Goal: Information Seeking & Learning: Learn about a topic

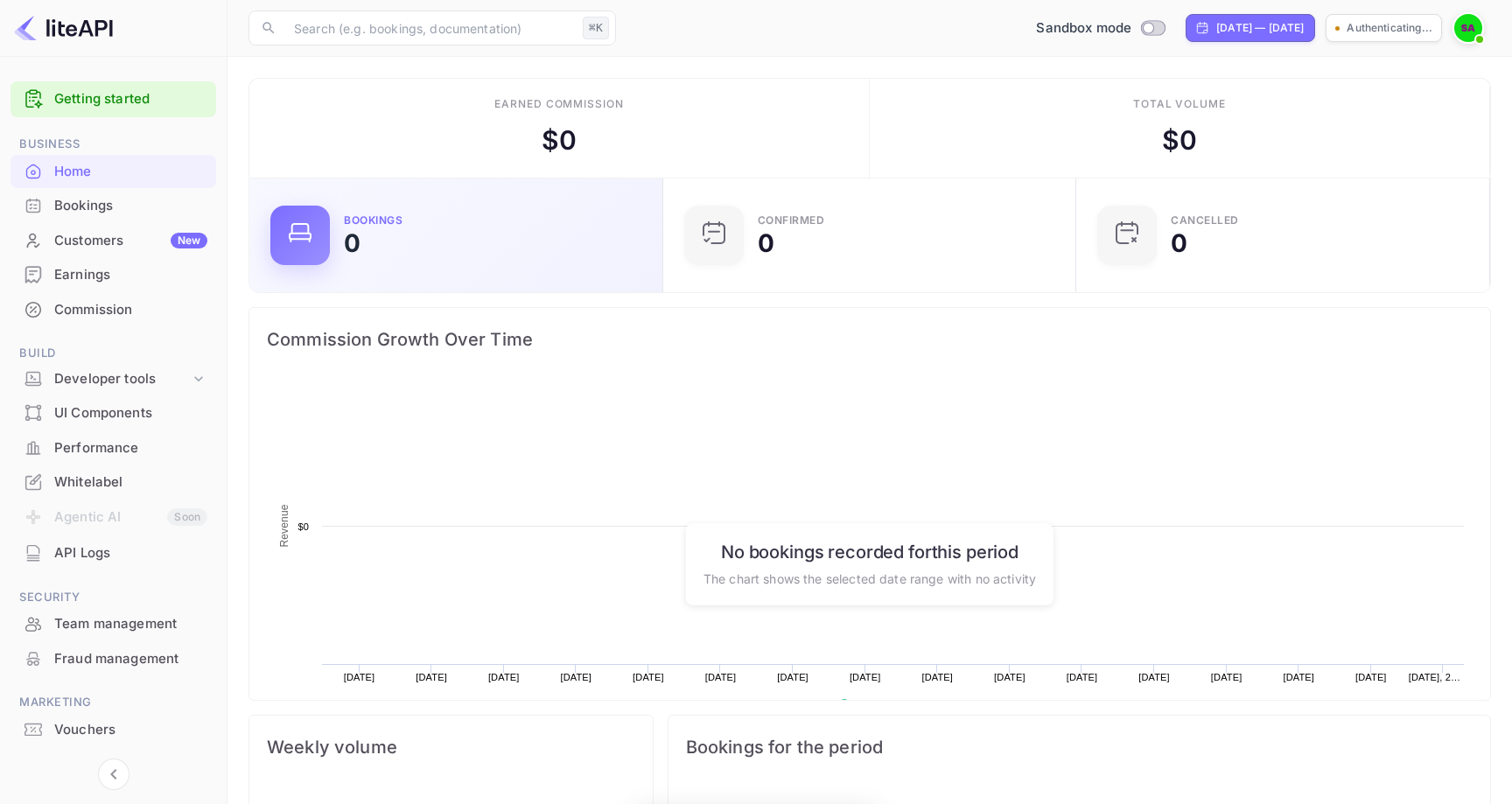
scroll to position [285, 403]
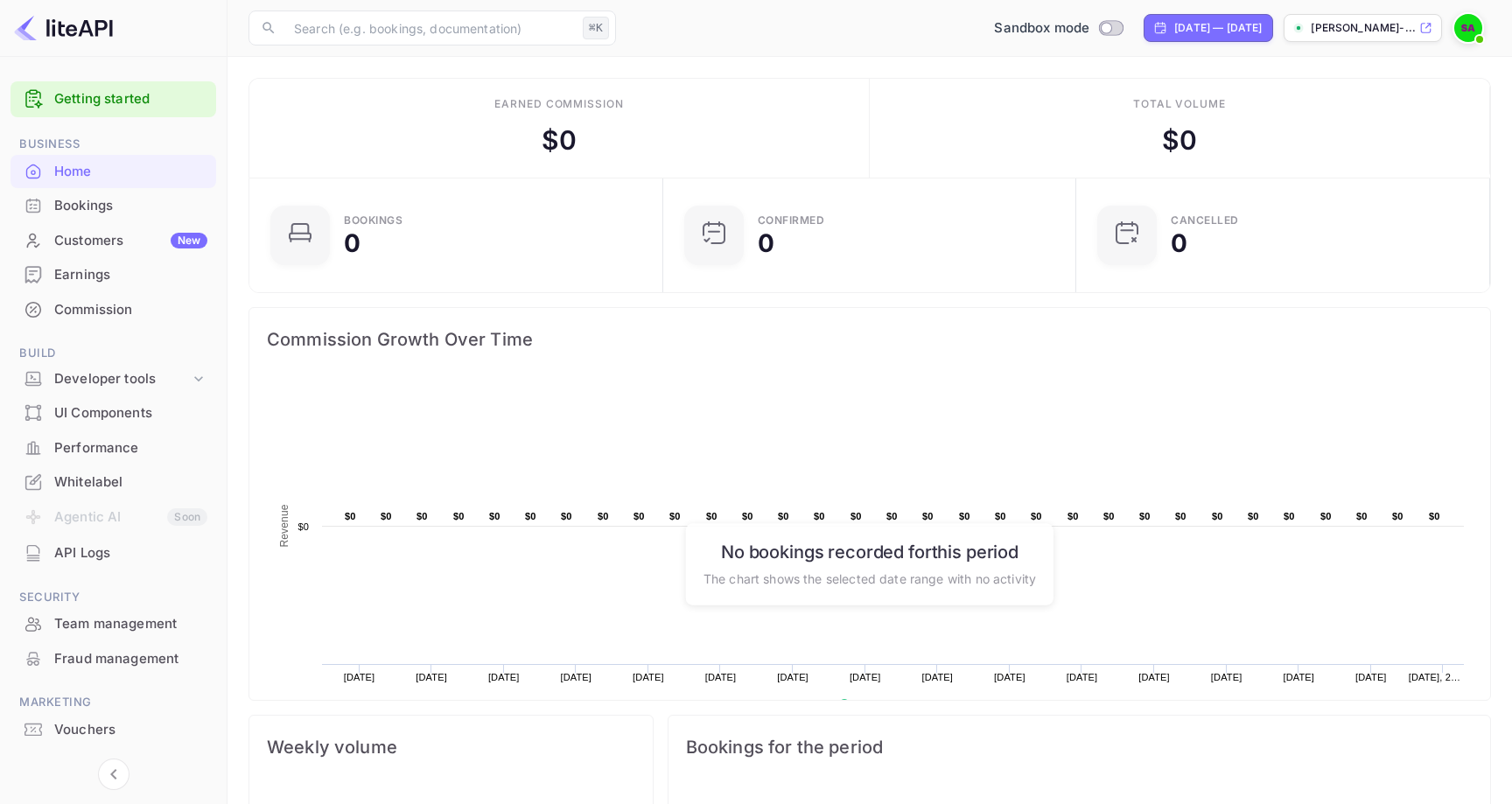
click at [90, 550] on div "API Logs" at bounding box center [130, 553] width 153 height 20
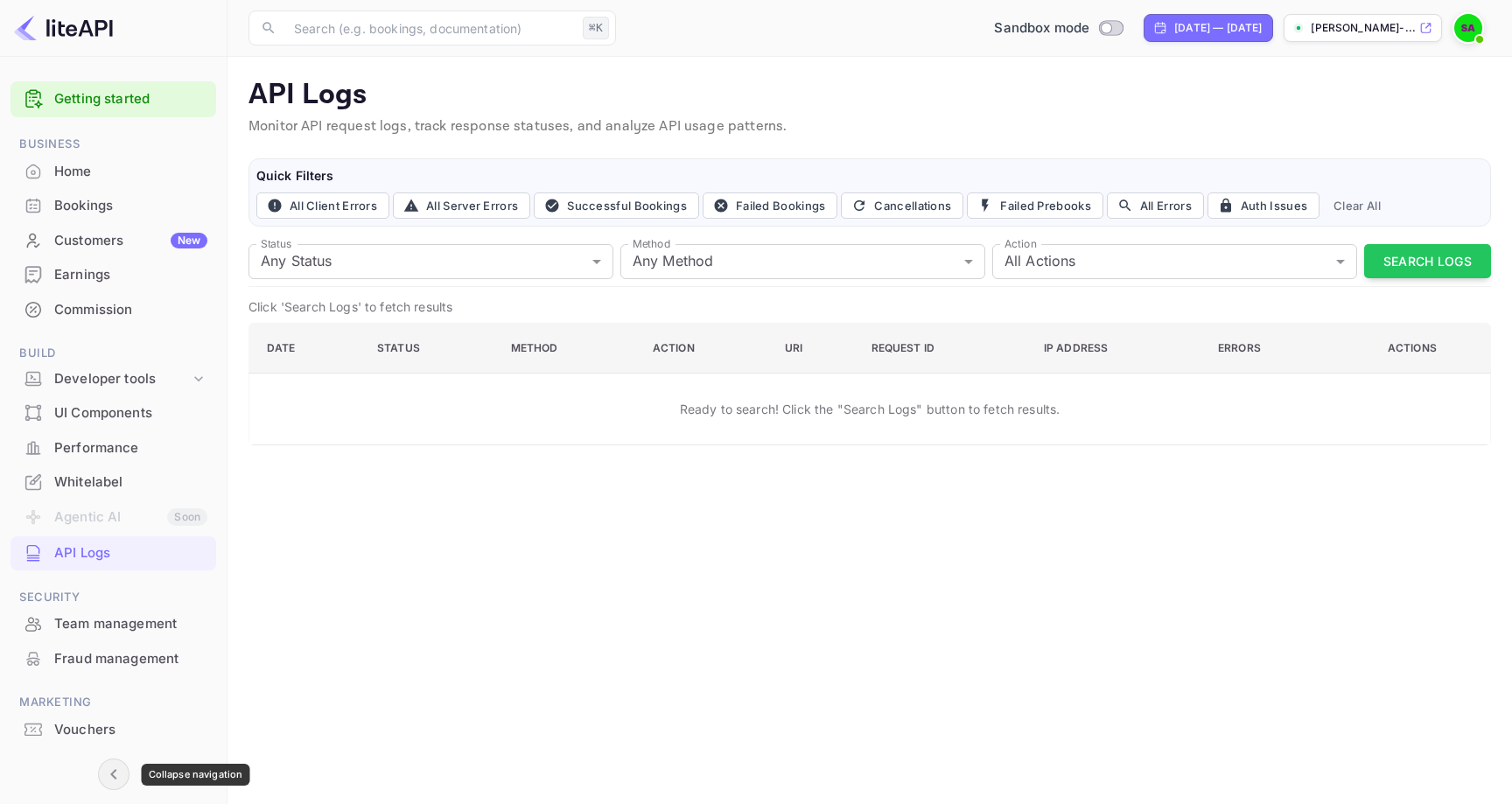
click at [110, 773] on icon "Collapse navigation" at bounding box center [114, 775] width 21 height 21
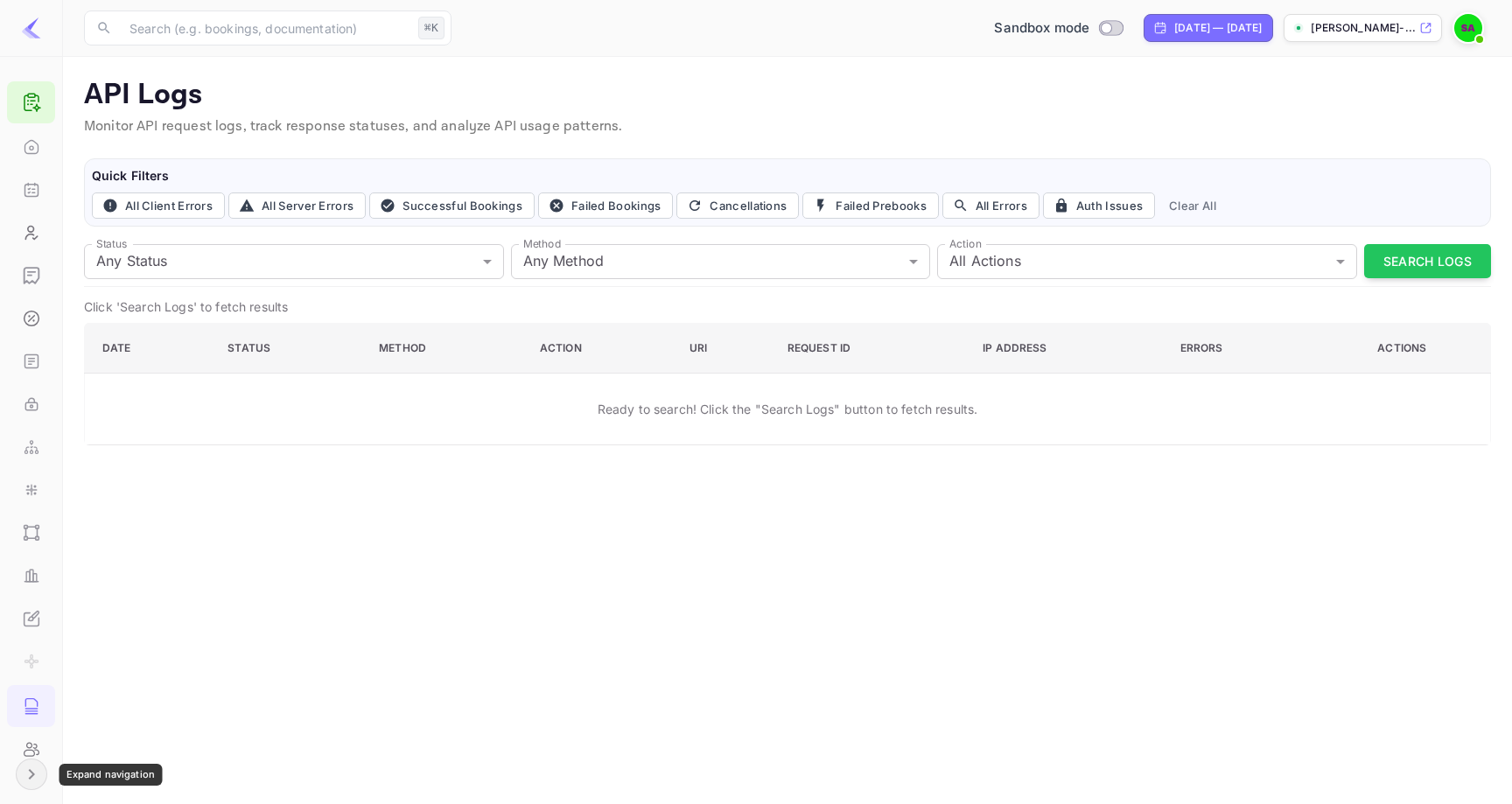
click at [37, 783] on icon "Expand navigation" at bounding box center [31, 775] width 21 height 21
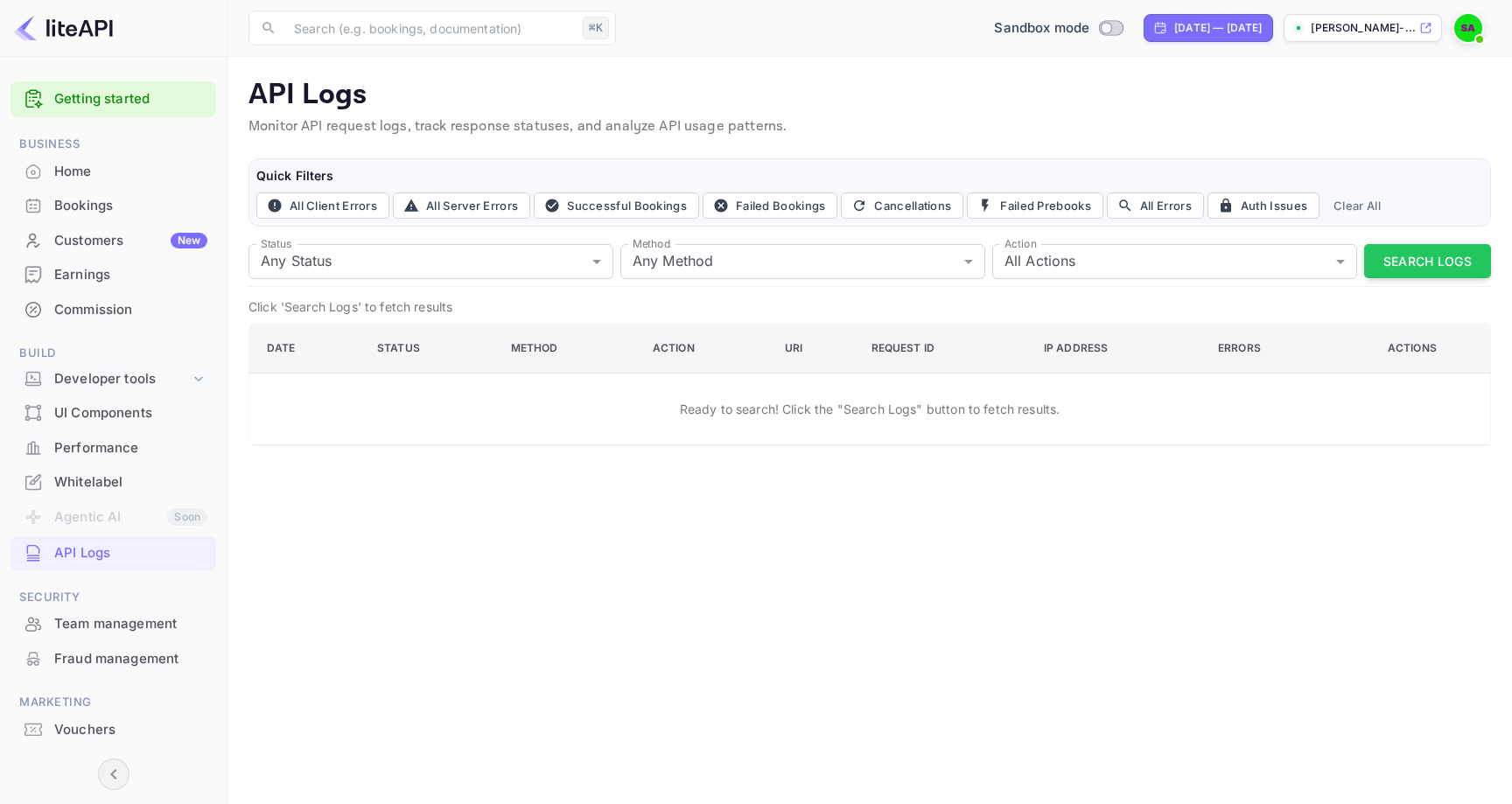
click at [199, 381] on icon at bounding box center [198, 379] width 17 height 17
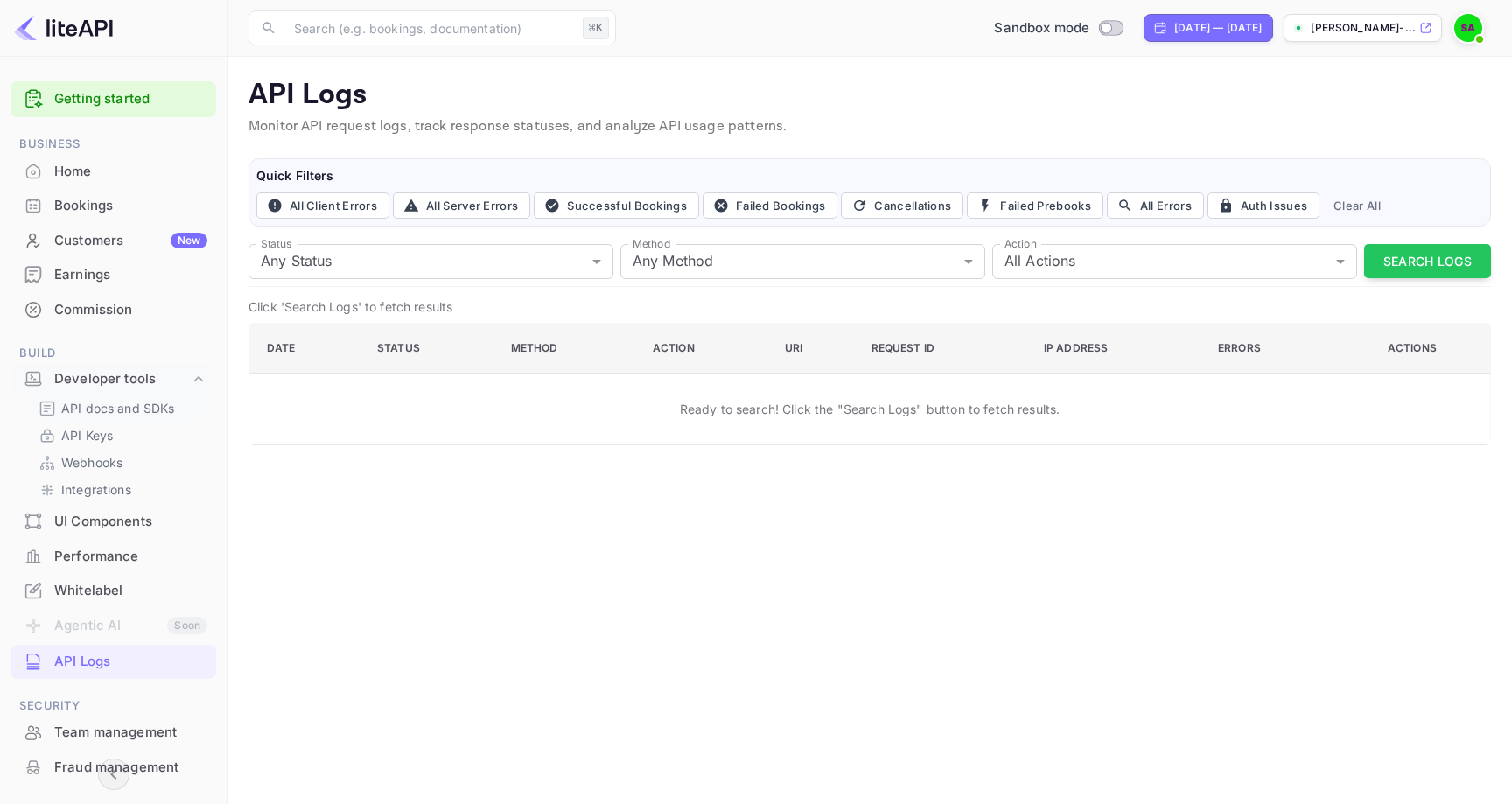
click at [140, 409] on p "API docs and SDKs" at bounding box center [119, 407] width 114 height 18
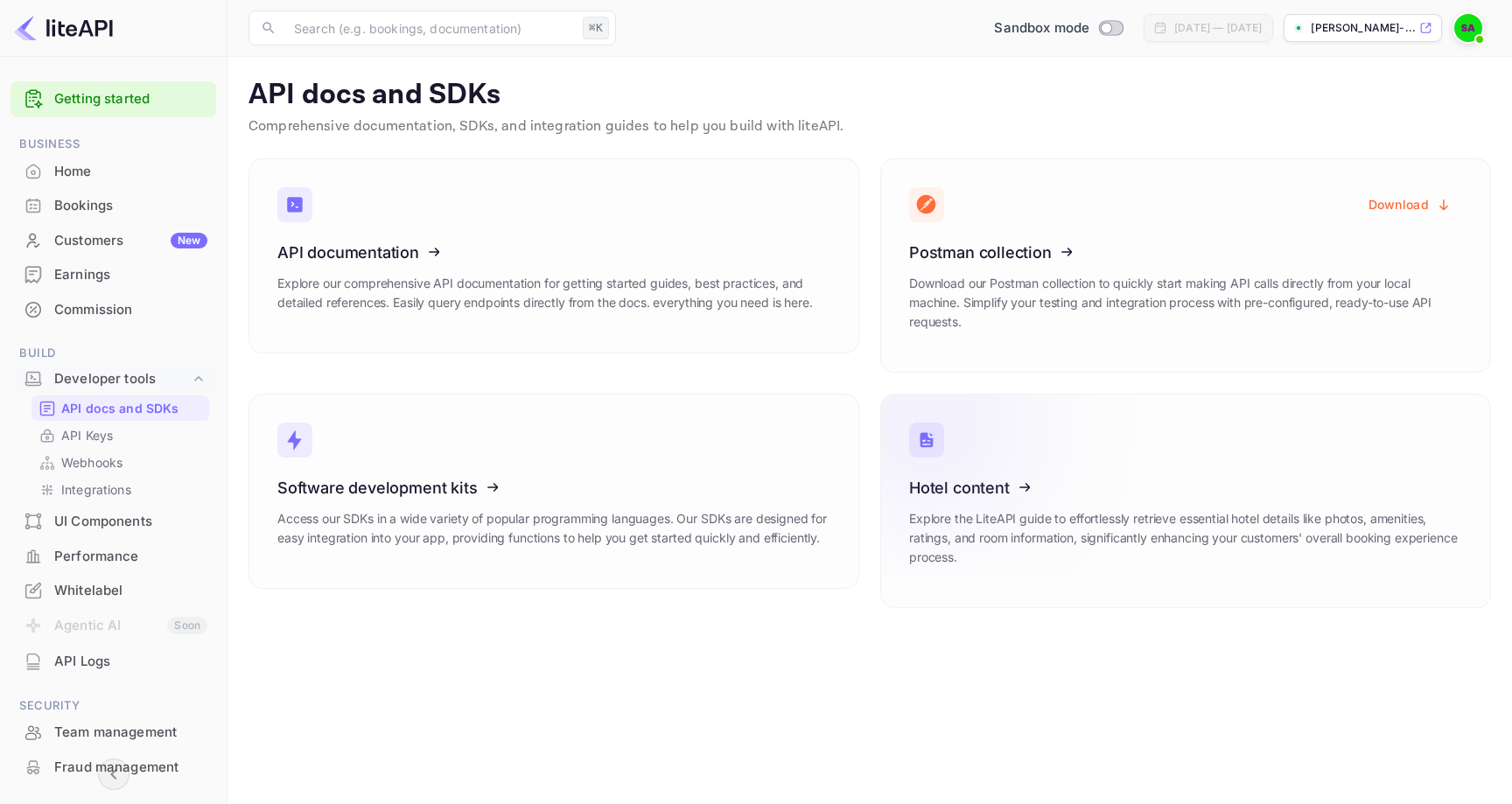
click at [947, 488] on icon at bounding box center [1017, 485] width 272 height 180
click at [364, 264] on icon at bounding box center [385, 250] width 272 height 180
